Goal: Task Accomplishment & Management: Use online tool/utility

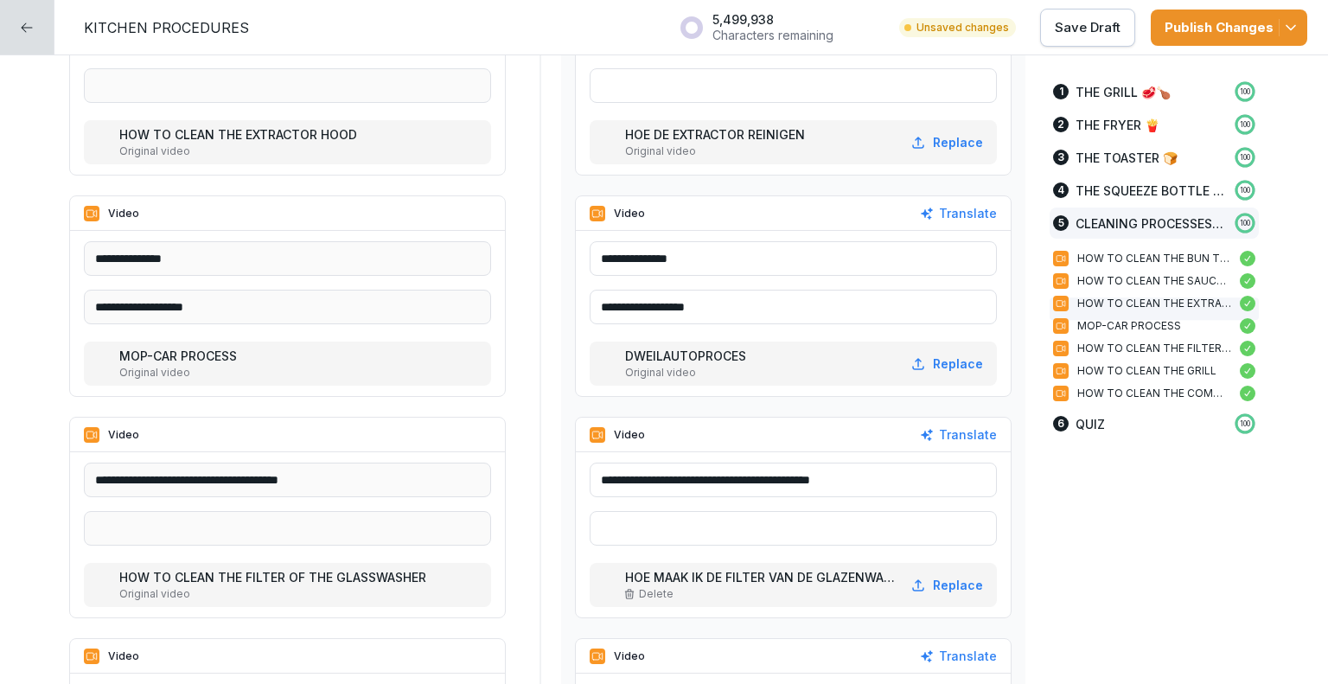
scroll to position [3198, 0]
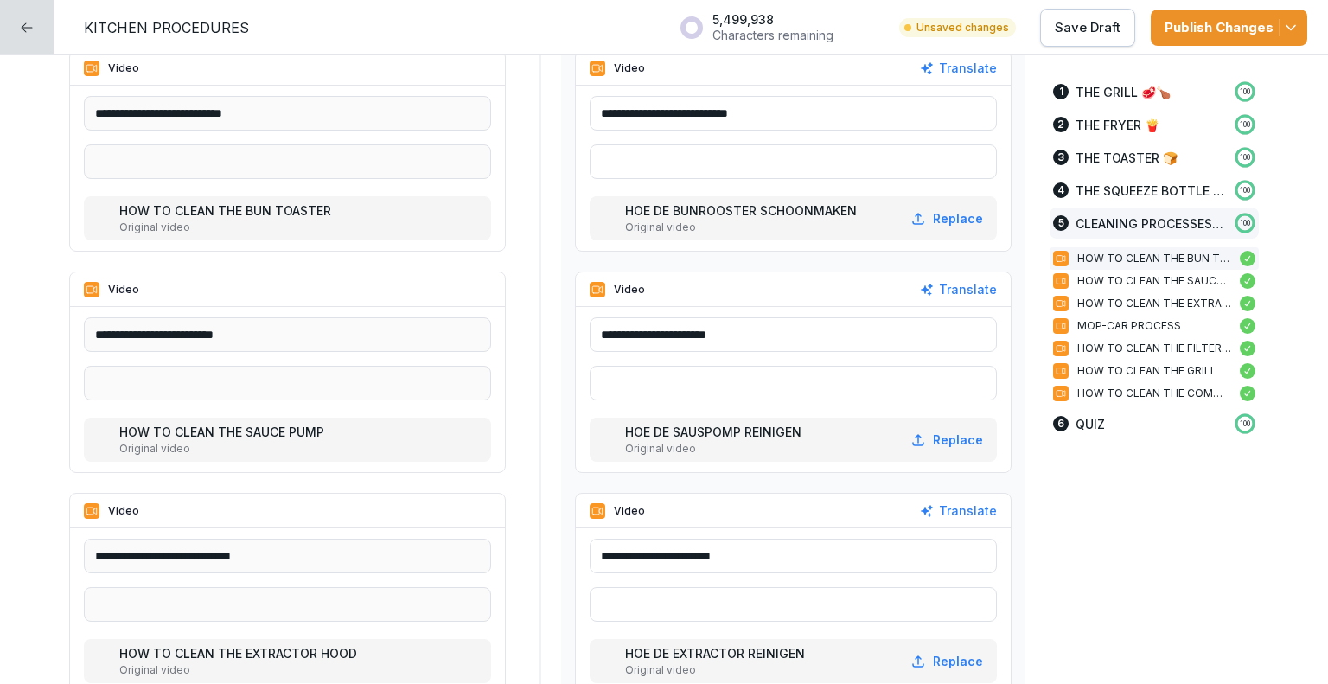
click at [1086, 27] on p "Save Draft" at bounding box center [1088, 27] width 66 height 19
click at [32, 27] on icon at bounding box center [27, 28] width 14 height 14
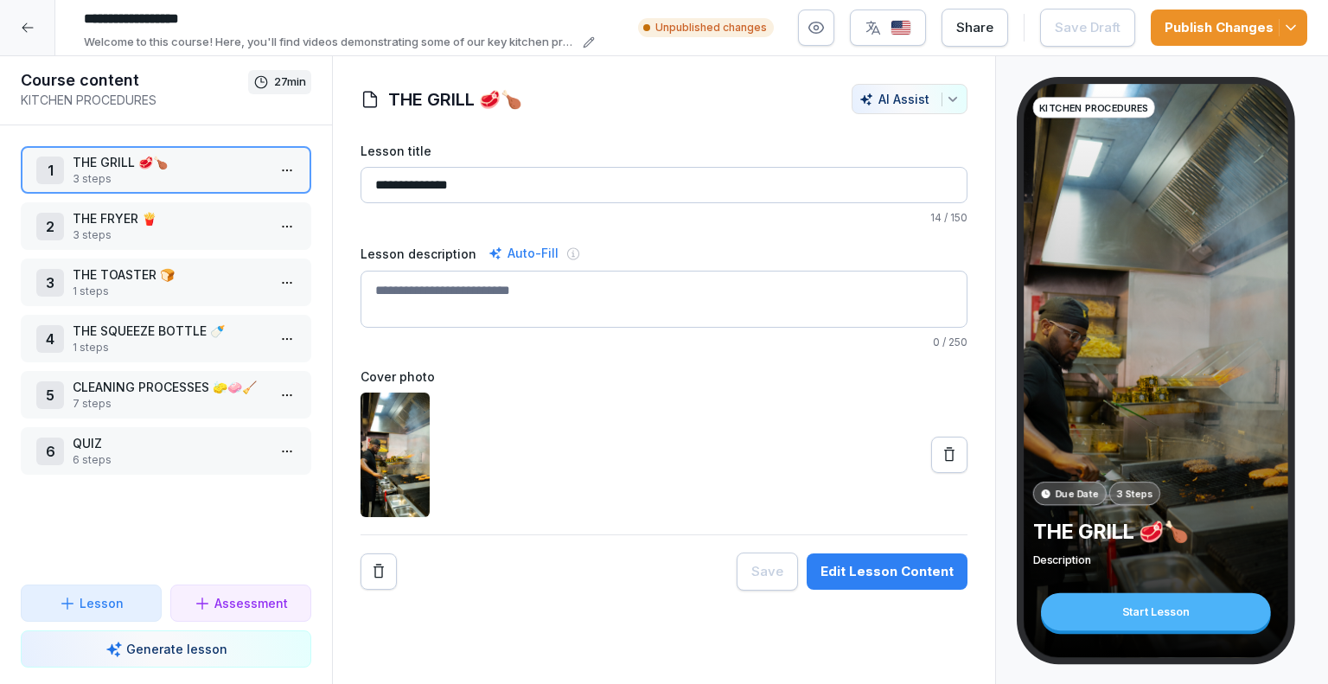
click at [1300, 20] on button "Publish Changes" at bounding box center [1229, 28] width 156 height 36
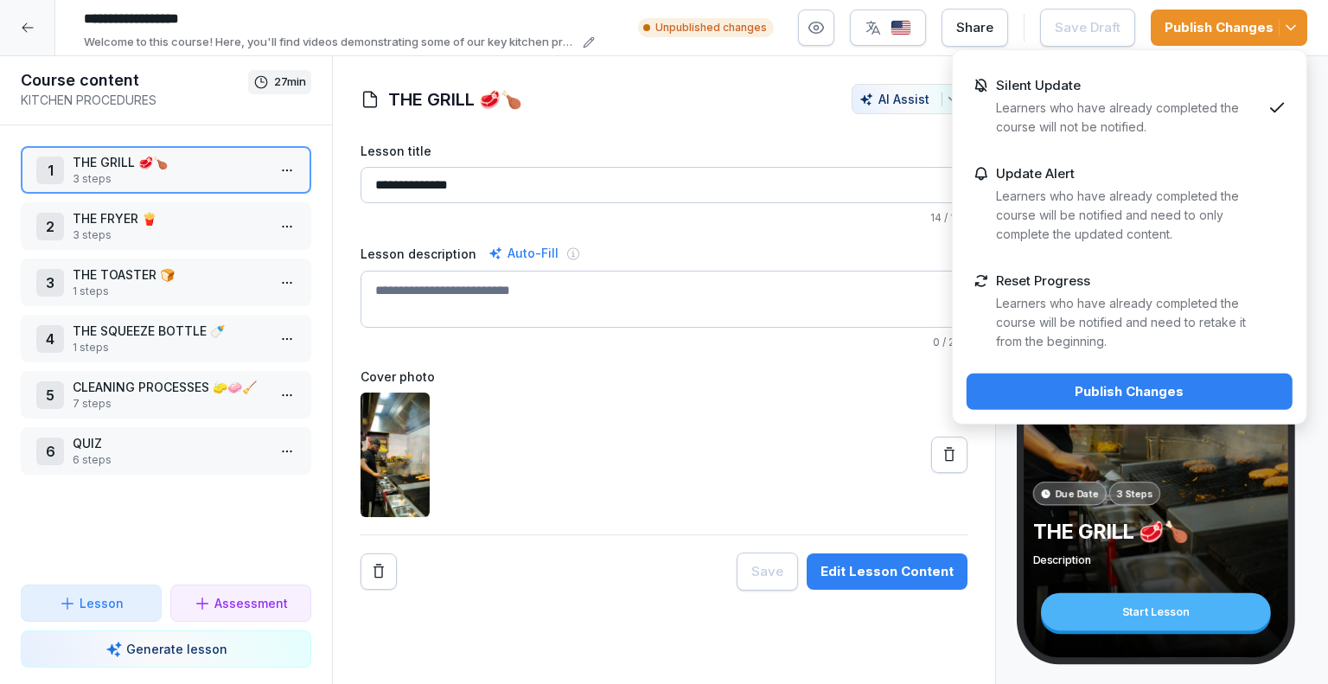
click at [1149, 195] on p "Learners who have already completed the course will be notified and need to onl…" at bounding box center [1128, 215] width 265 height 57
click at [1170, 393] on div "Publish Changes" at bounding box center [1129, 391] width 298 height 19
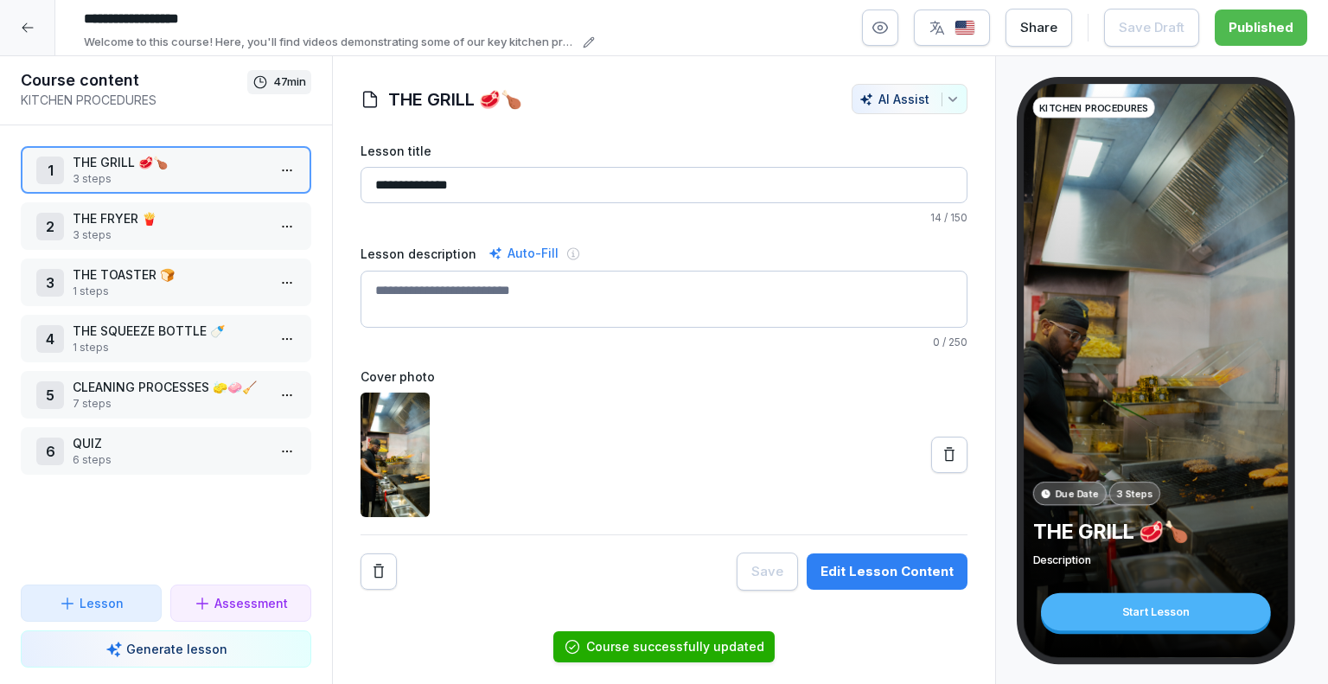
click at [143, 392] on p "CLEANING PROCESSES 🧽🧼🧹" at bounding box center [170, 387] width 194 height 18
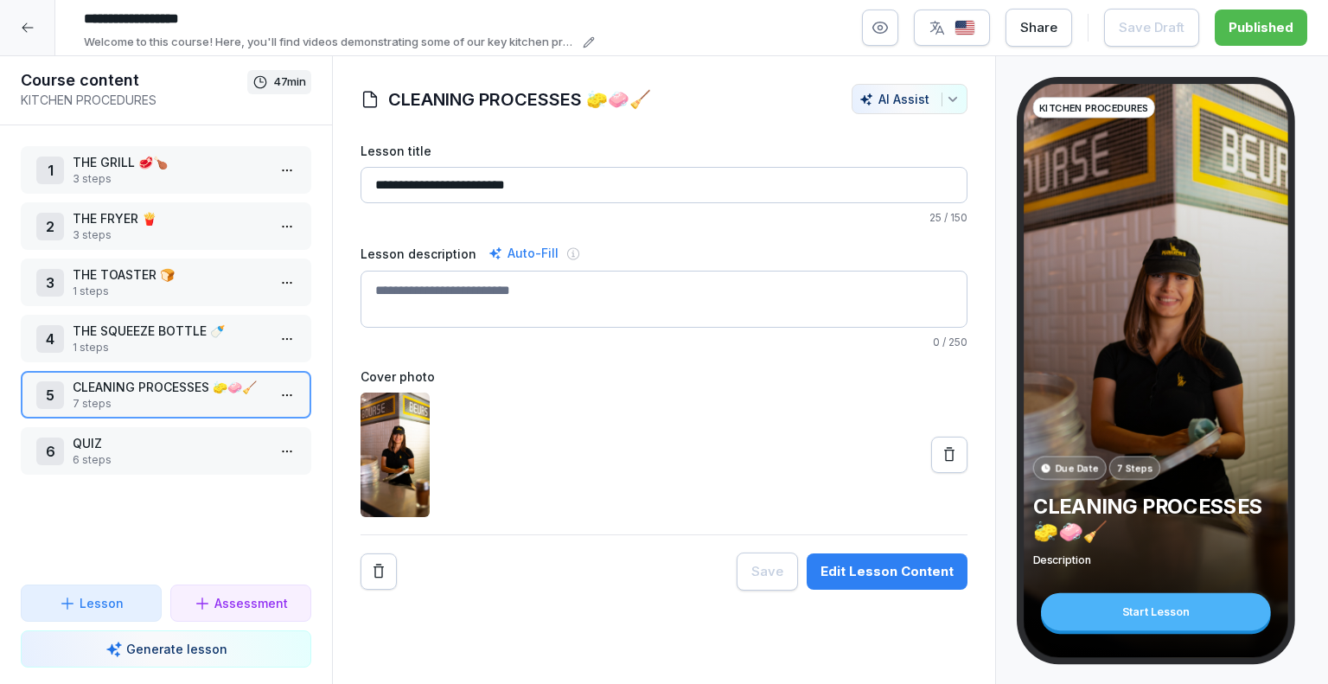
click at [834, 570] on div "Edit Lesson Content" at bounding box center [886, 571] width 133 height 19
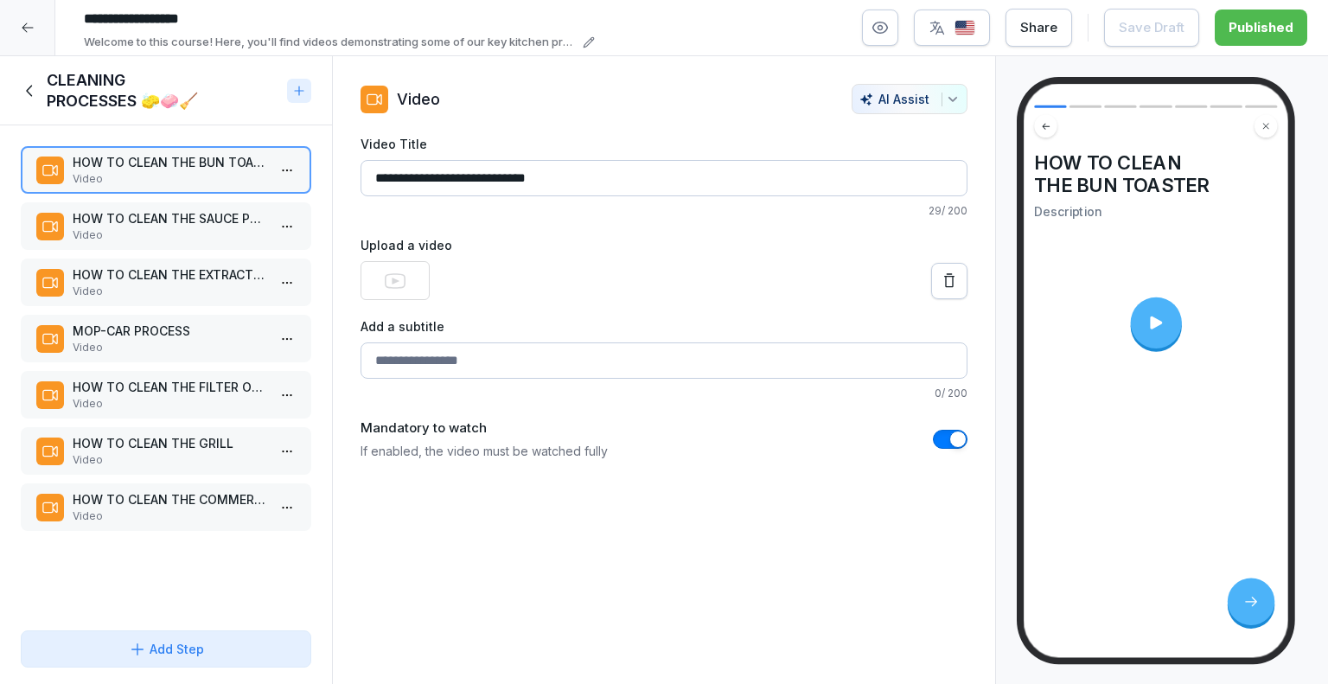
click at [166, 390] on p "HOW TO CLEAN THE FILTER OF THE GLASSWASHER" at bounding box center [170, 387] width 194 height 18
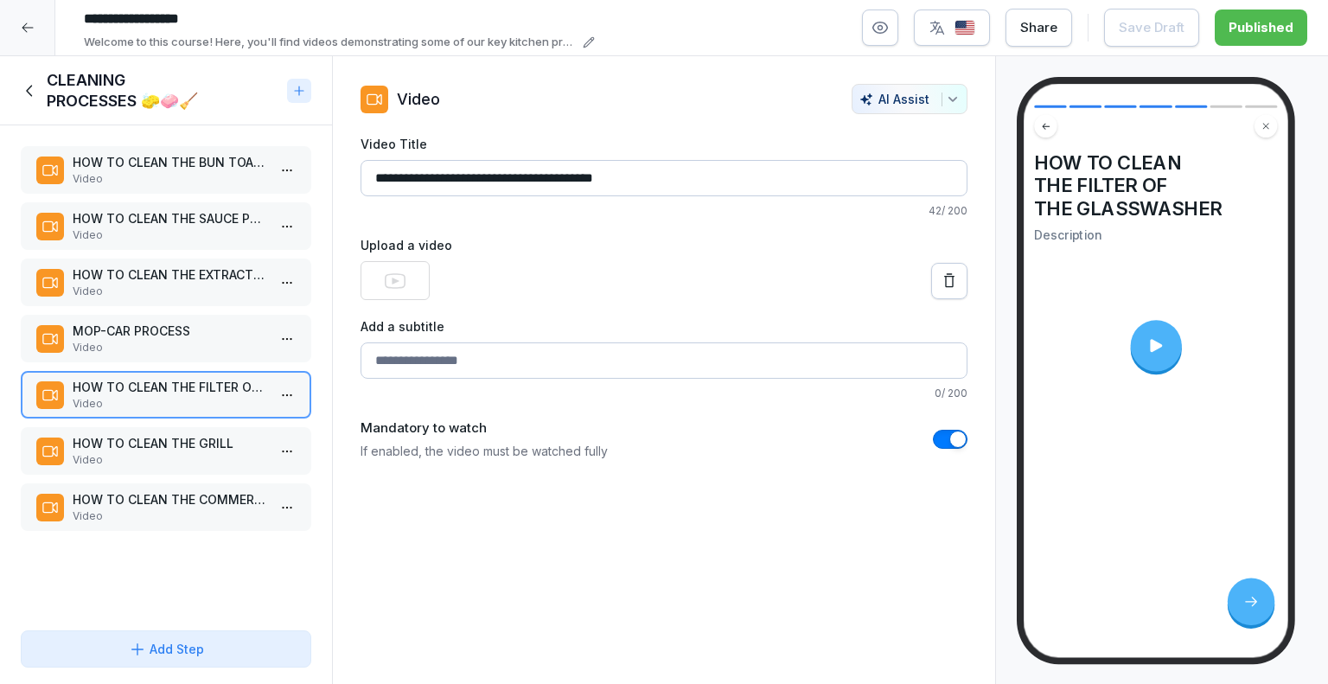
click at [154, 443] on p "HOW TO CLEAN THE GRILL" at bounding box center [170, 443] width 194 height 18
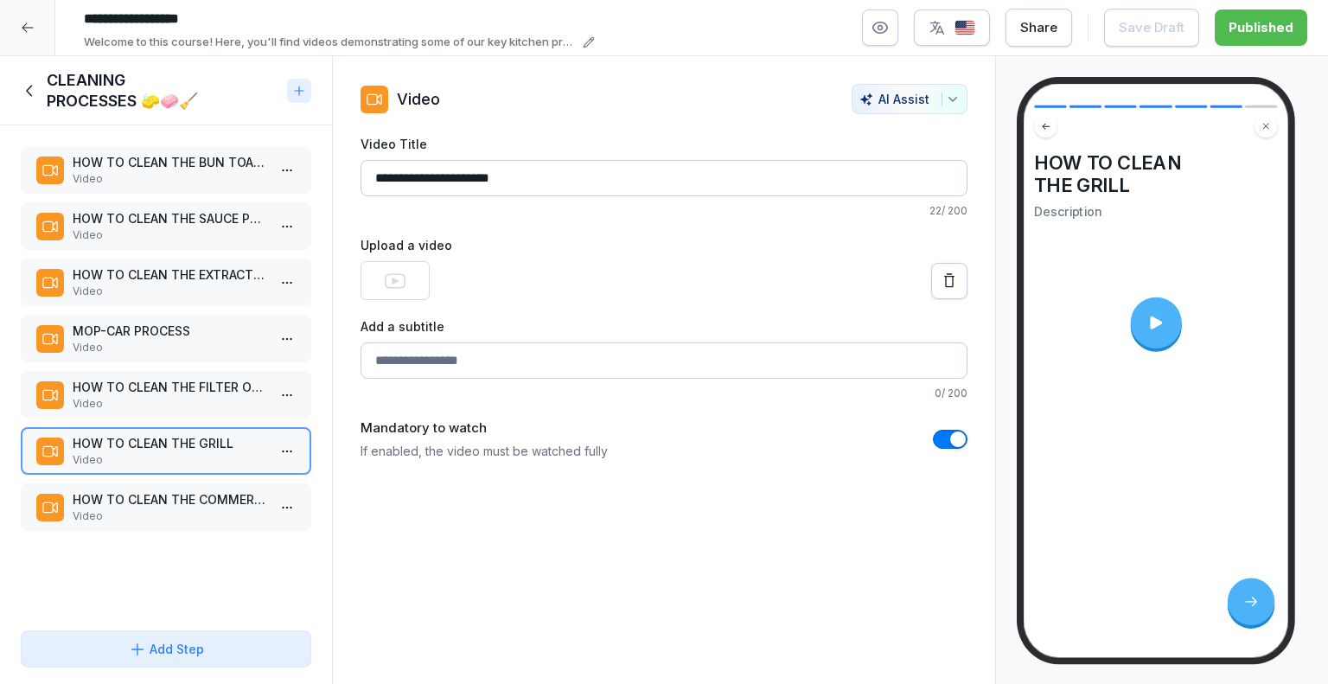
click at [1158, 314] on icon at bounding box center [1155, 322] width 19 height 19
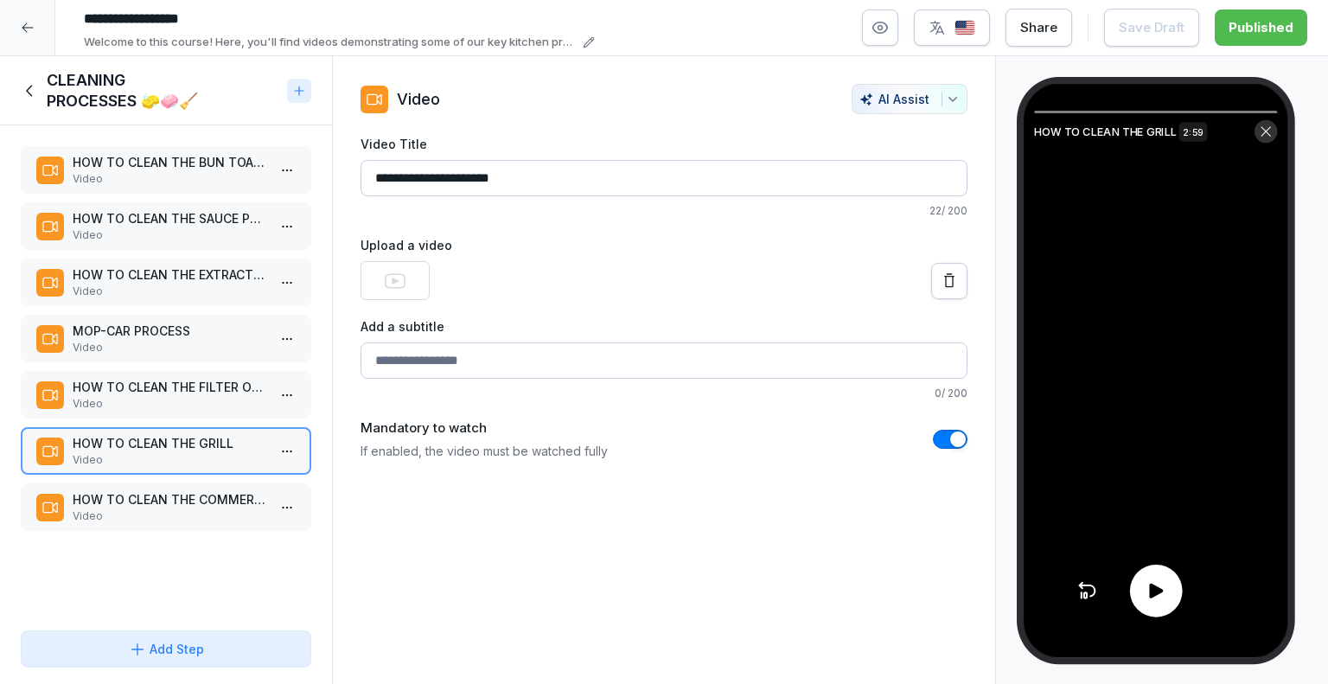
click at [1145, 597] on icon at bounding box center [1156, 591] width 22 height 22
click at [1154, 590] on icon at bounding box center [1156, 591] width 22 height 22
click at [985, 31] on button "button" at bounding box center [952, 28] width 76 height 36
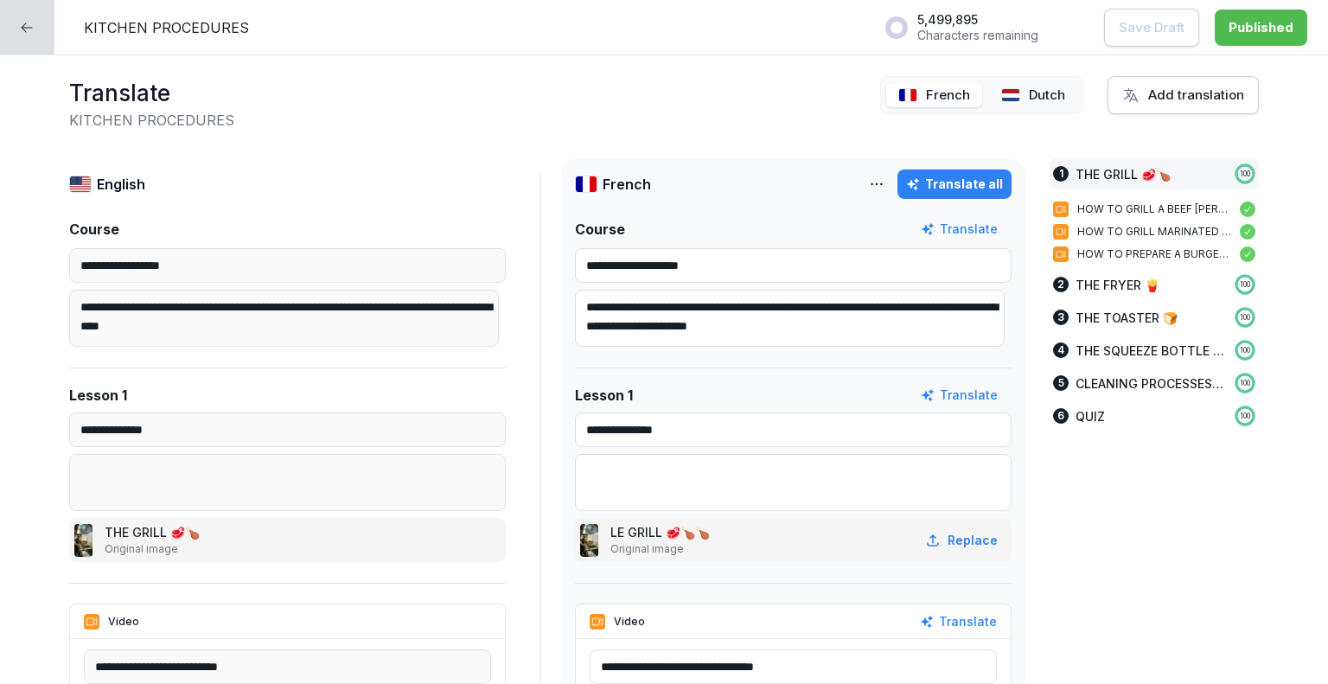
click at [35, 28] on div at bounding box center [27, 27] width 54 height 54
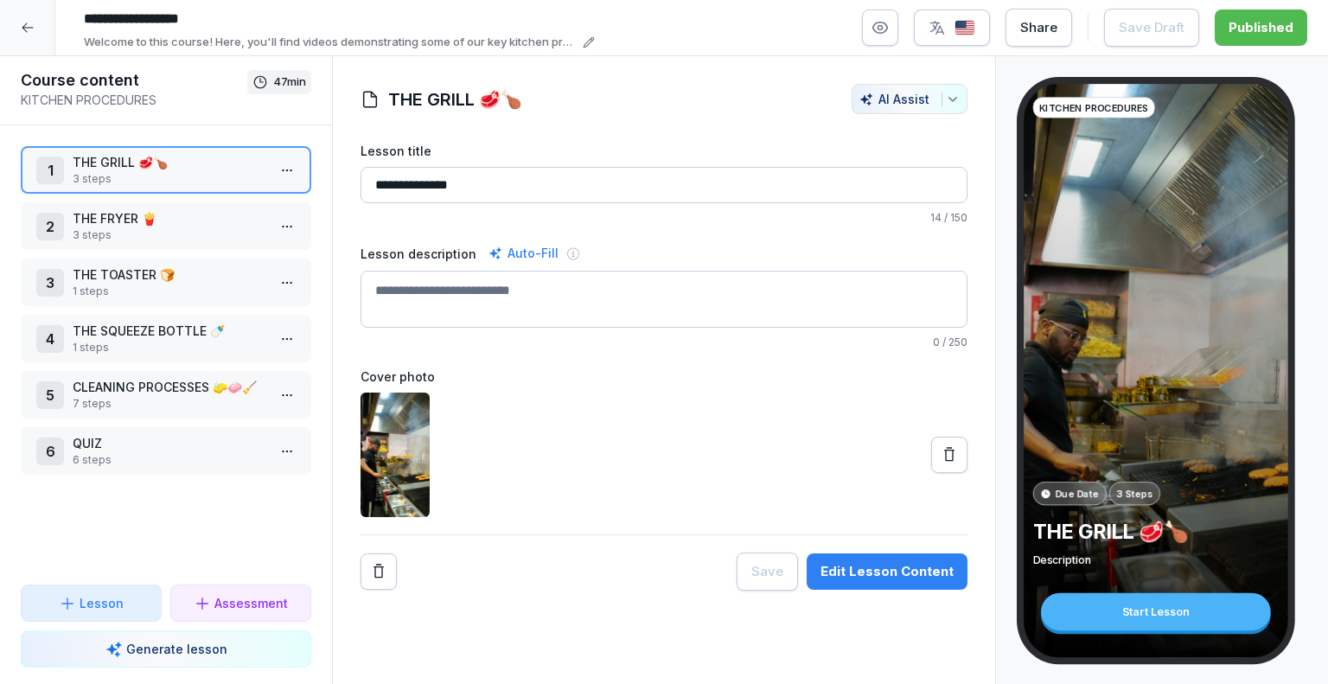
click at [23, 27] on icon at bounding box center [27, 28] width 11 height 10
